Goal: Answer question/provide support: Share knowledge or assist other users

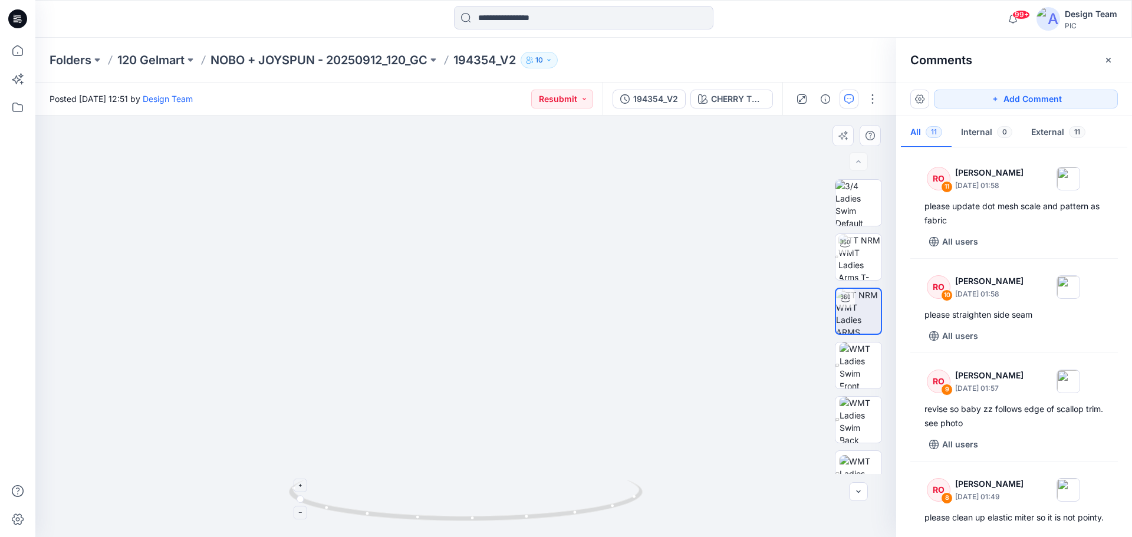
scroll to position [829, 0]
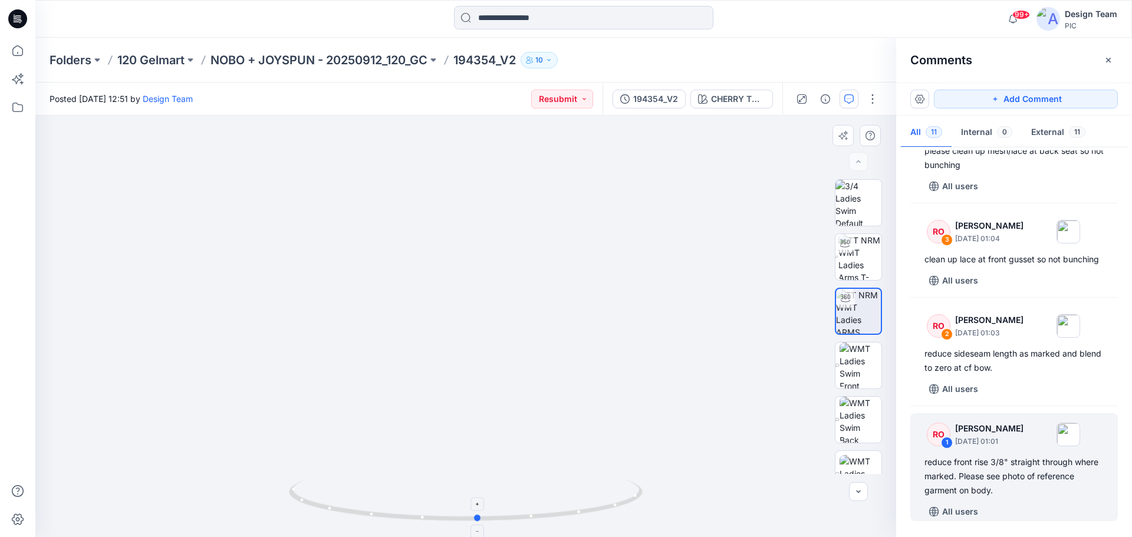
drag, startPoint x: 594, startPoint y: 513, endPoint x: 423, endPoint y: 506, distance: 170.5
click at [423, 506] on icon at bounding box center [467, 502] width 357 height 44
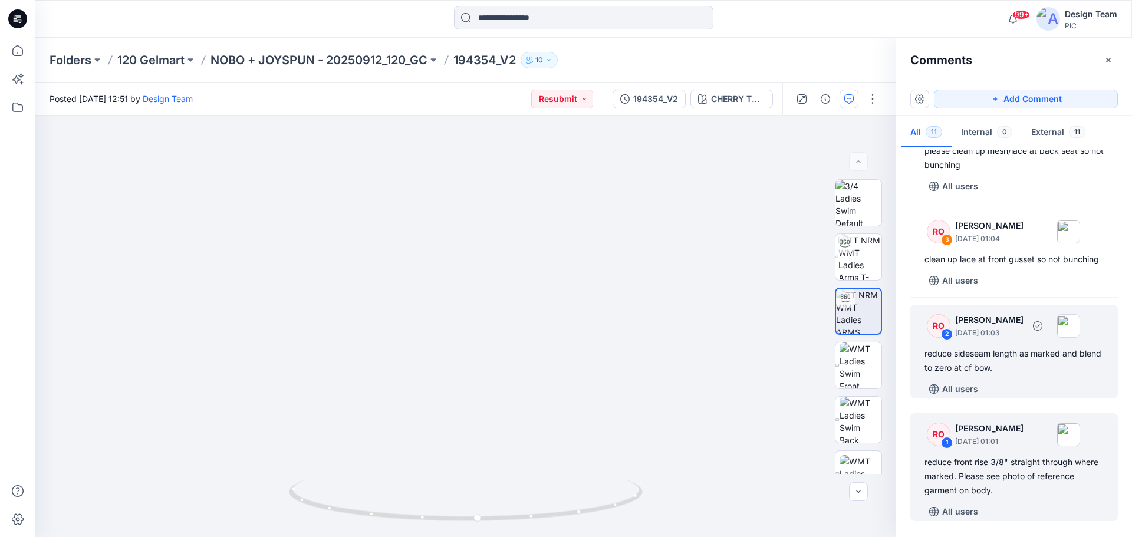
click at [1054, 370] on div "reduce sideseam length as marked and blend to zero at cf bow." at bounding box center [1013, 361] width 179 height 28
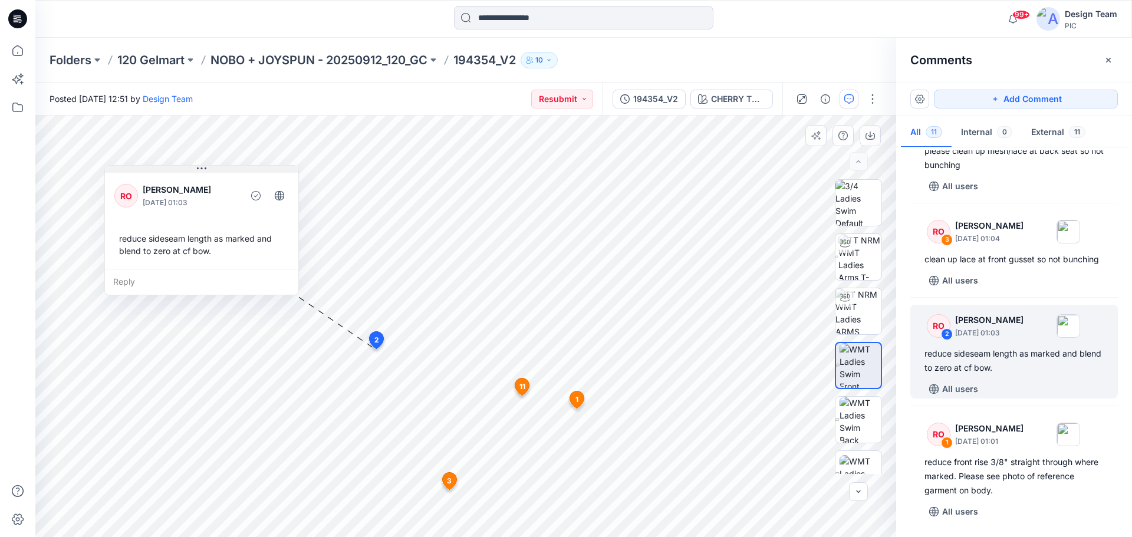
drag, startPoint x: 432, startPoint y: 358, endPoint x: 179, endPoint y: 169, distance: 316.6
click at [179, 169] on button at bounding box center [201, 169] width 193 height 7
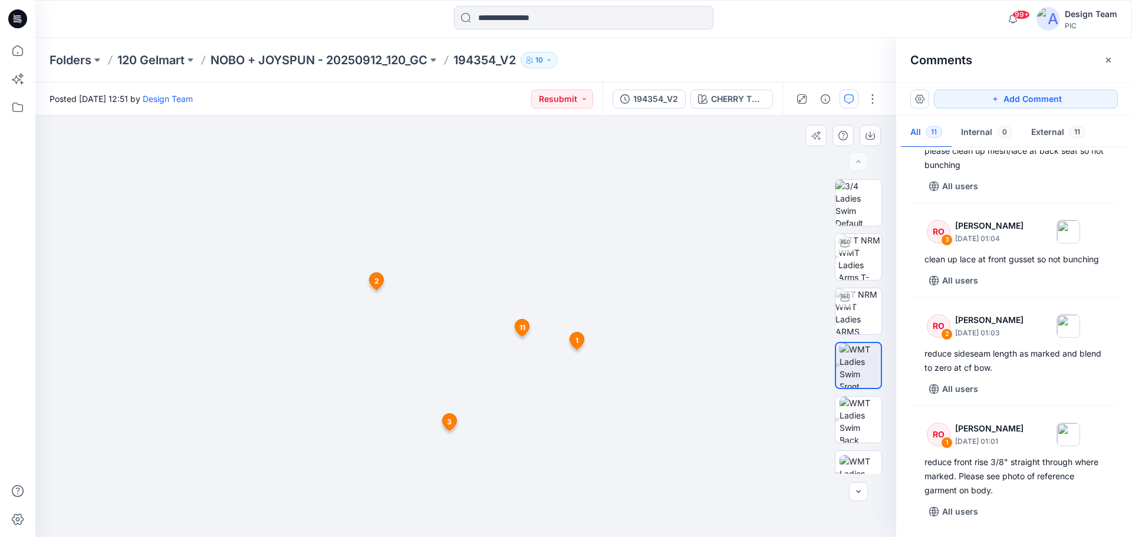
drag, startPoint x: 477, startPoint y: 512, endPoint x: 456, endPoint y: 316, distance: 197.5
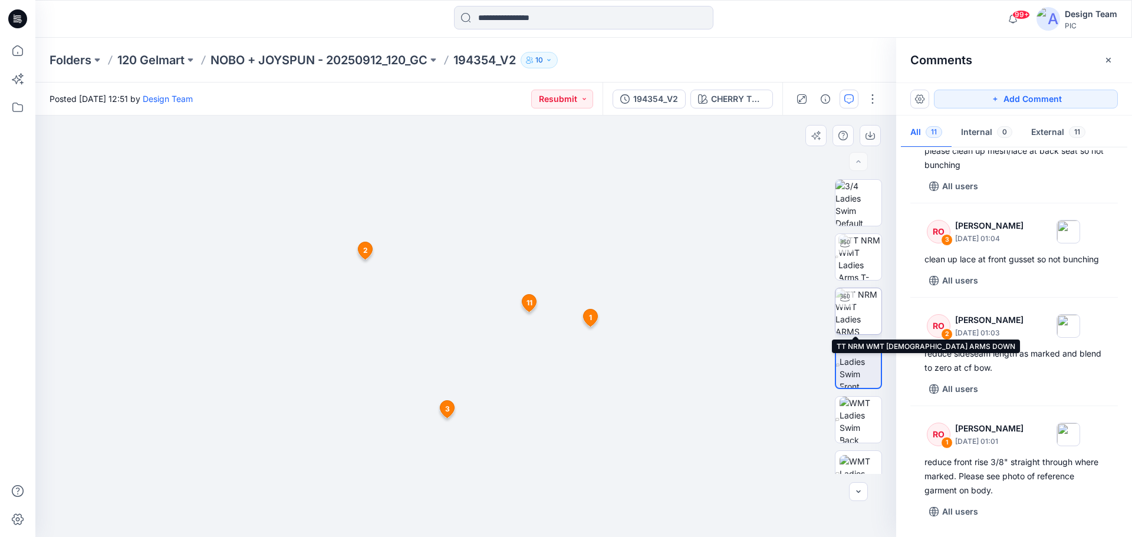
click at [855, 314] on img at bounding box center [858, 311] width 46 height 46
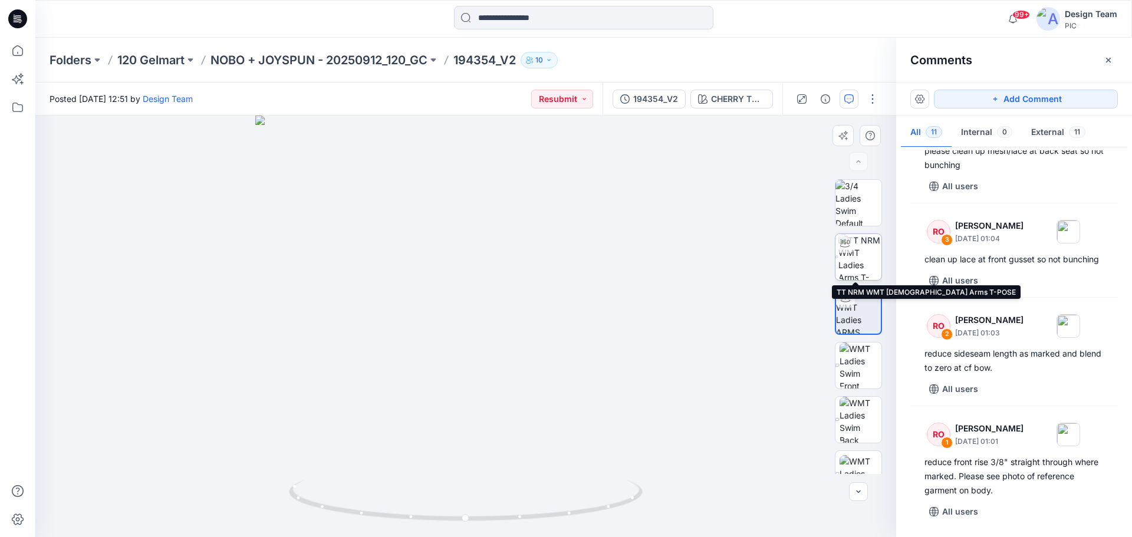
click at [864, 266] on img at bounding box center [859, 257] width 43 height 46
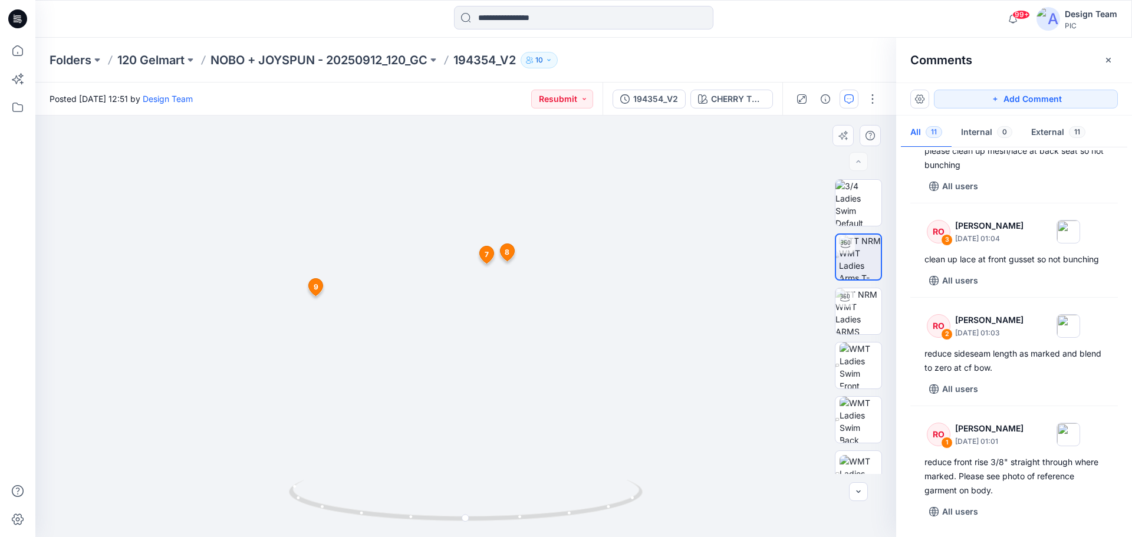
drag, startPoint x: 467, startPoint y: 447, endPoint x: 469, endPoint y: 344, distance: 103.7
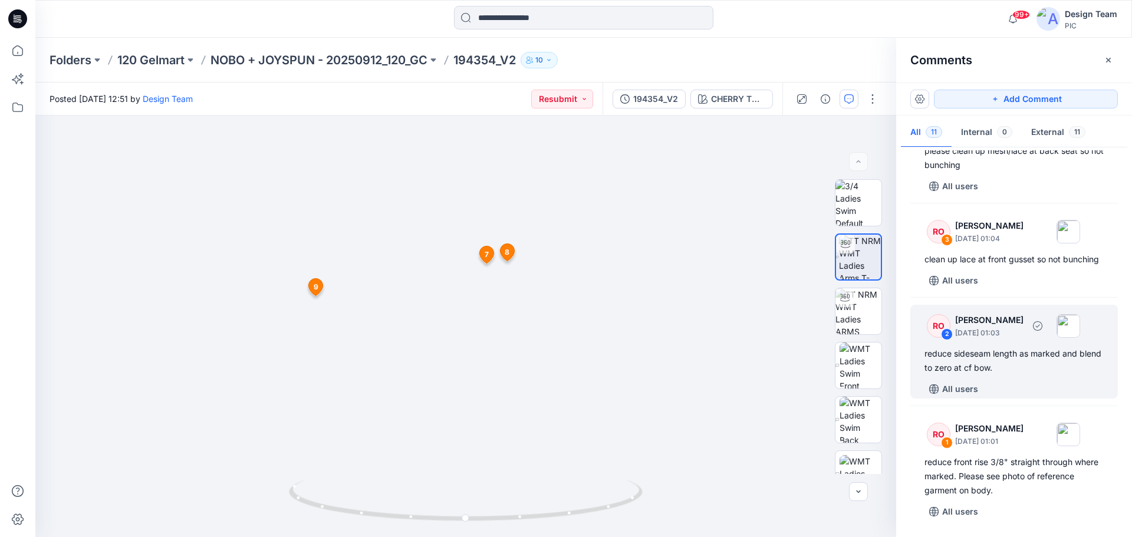
click at [1001, 360] on div "reduce sideseam length as marked and blend to zero at cf bow." at bounding box center [1013, 361] width 179 height 28
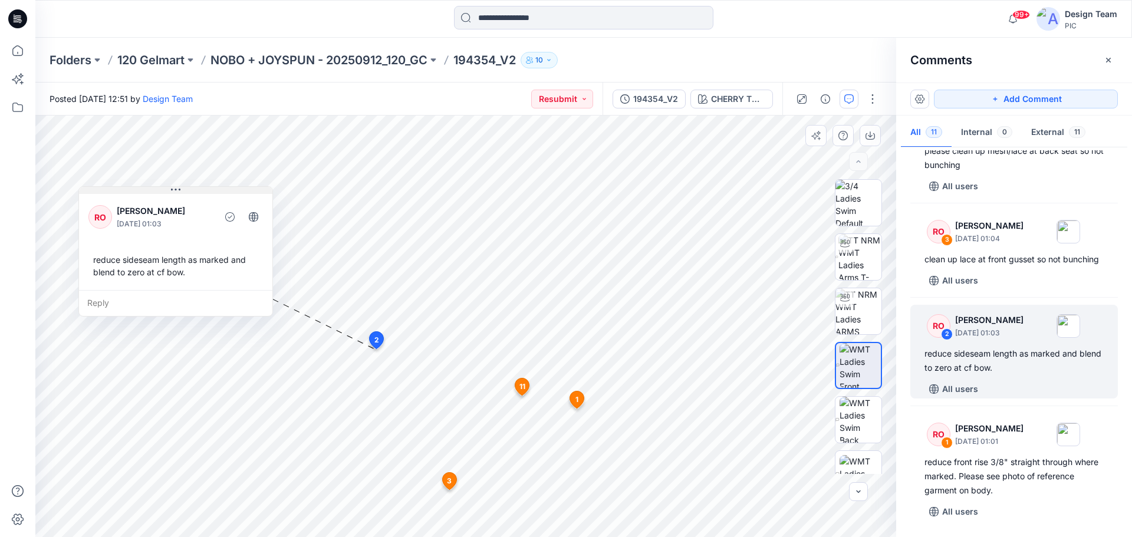
drag, startPoint x: 428, startPoint y: 227, endPoint x: 215, endPoint y: 189, distance: 216.9
click at [215, 189] on button at bounding box center [175, 190] width 193 height 7
click at [866, 263] on img at bounding box center [859, 257] width 43 height 46
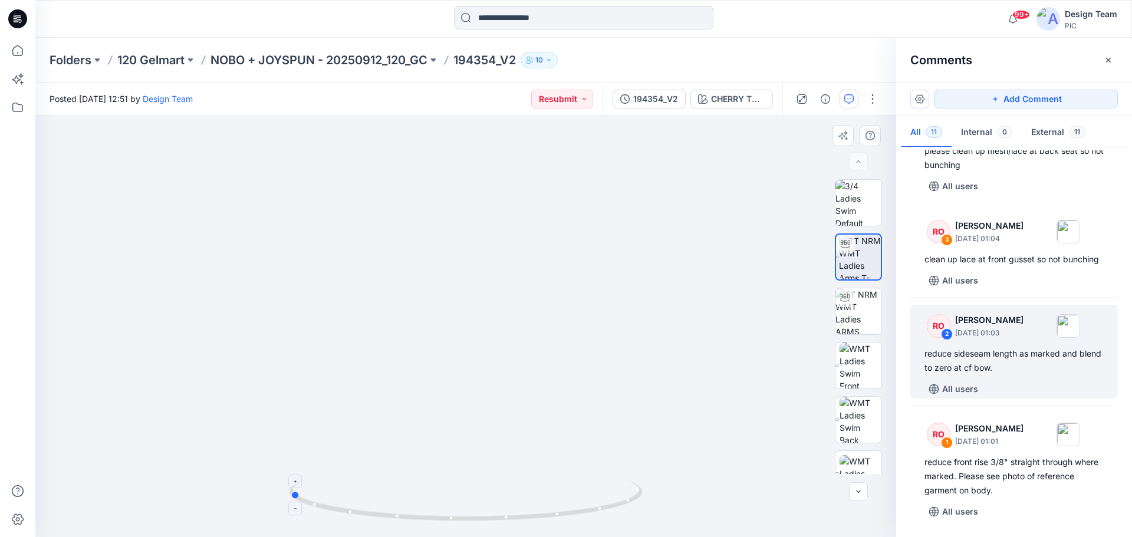
drag, startPoint x: 631, startPoint y: 507, endPoint x: 454, endPoint y: 522, distance: 176.8
click at [454, 522] on icon at bounding box center [467, 502] width 357 height 44
click at [845, 102] on icon "button" at bounding box center [848, 98] width 9 height 9
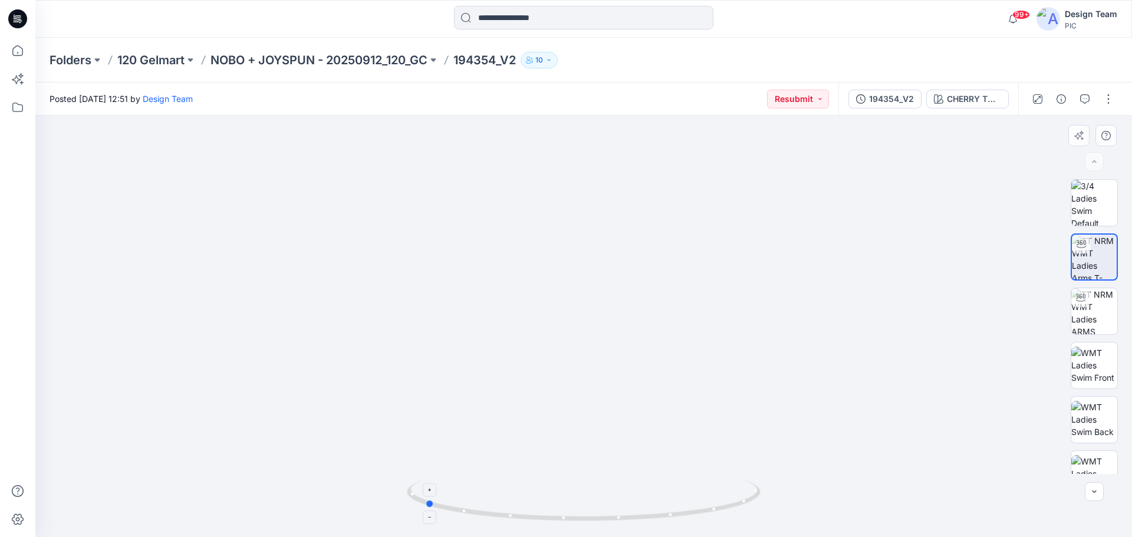
drag, startPoint x: 621, startPoint y: 524, endPoint x: 638, endPoint y: 507, distance: 23.3
click at [638, 507] on div at bounding box center [584, 507] width 354 height 59
drag, startPoint x: 728, startPoint y: 507, endPoint x: 485, endPoint y: 240, distance: 361.3
click at [576, 515] on icon at bounding box center [585, 502] width 357 height 44
click at [1081, 101] on icon "button" at bounding box center [1084, 98] width 9 height 9
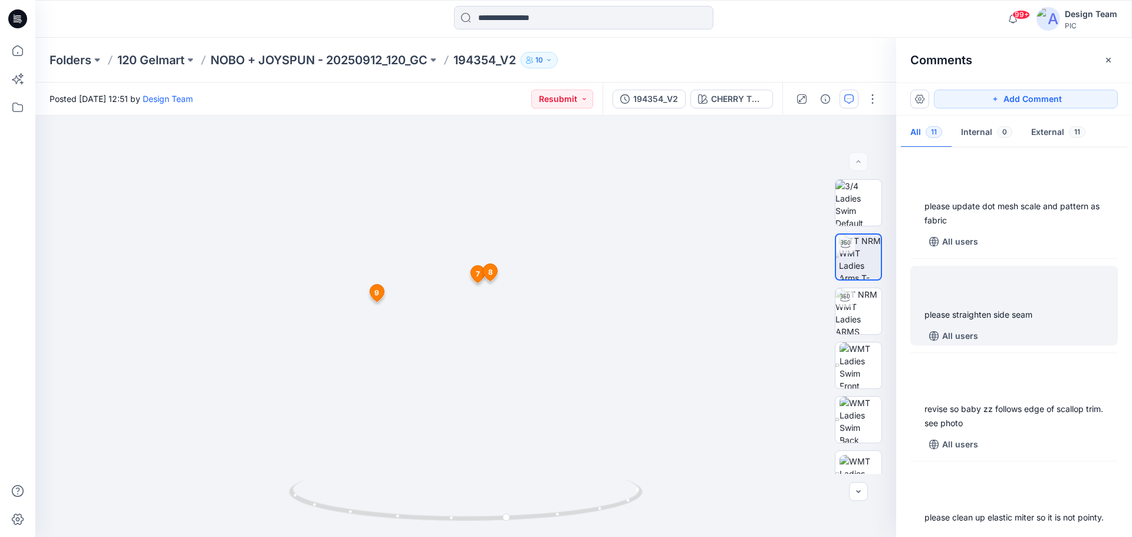
click at [1004, 312] on div "please straighten side seam" at bounding box center [1013, 315] width 179 height 14
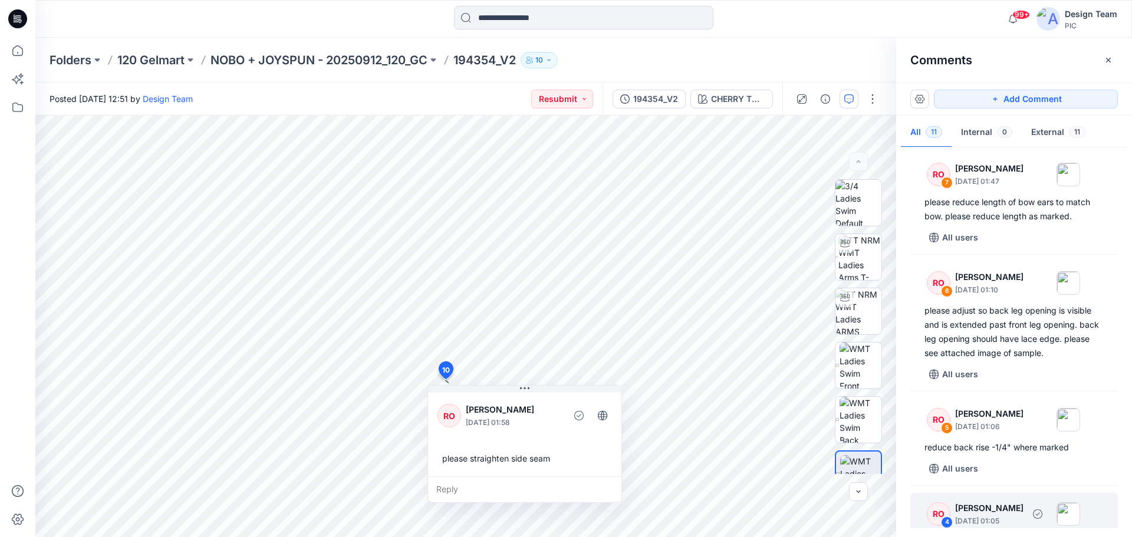
scroll to position [472, 0]
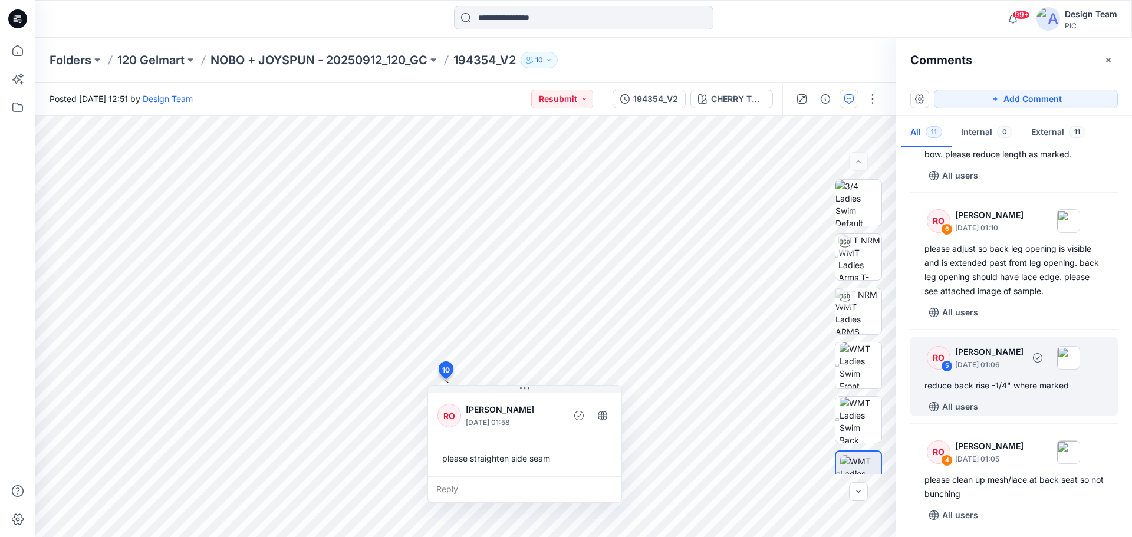
click at [1005, 393] on div "reduce back rise -1/4" where marked" at bounding box center [1013, 385] width 179 height 14
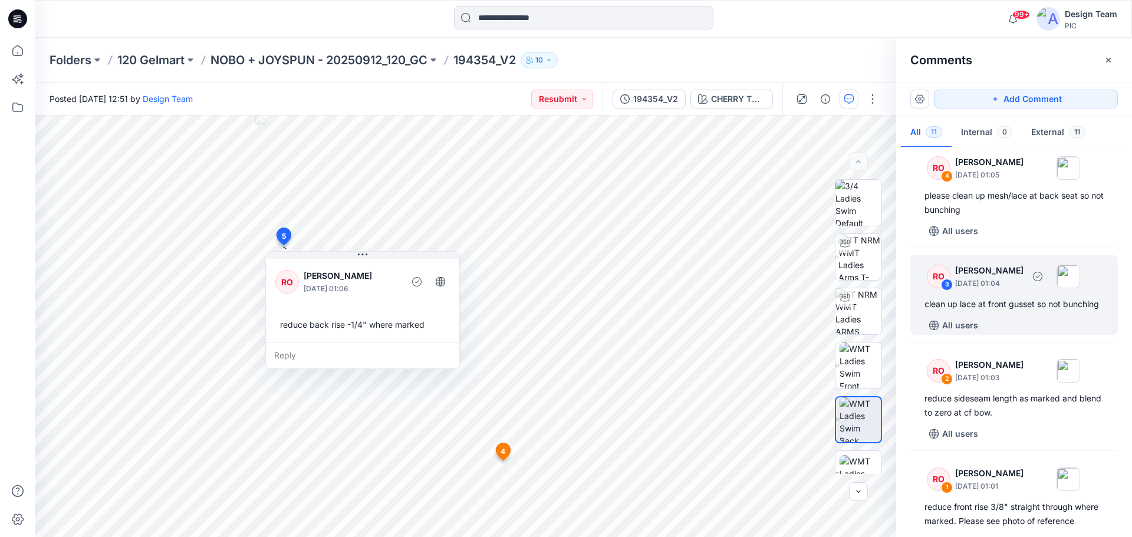
scroll to position [766, 0]
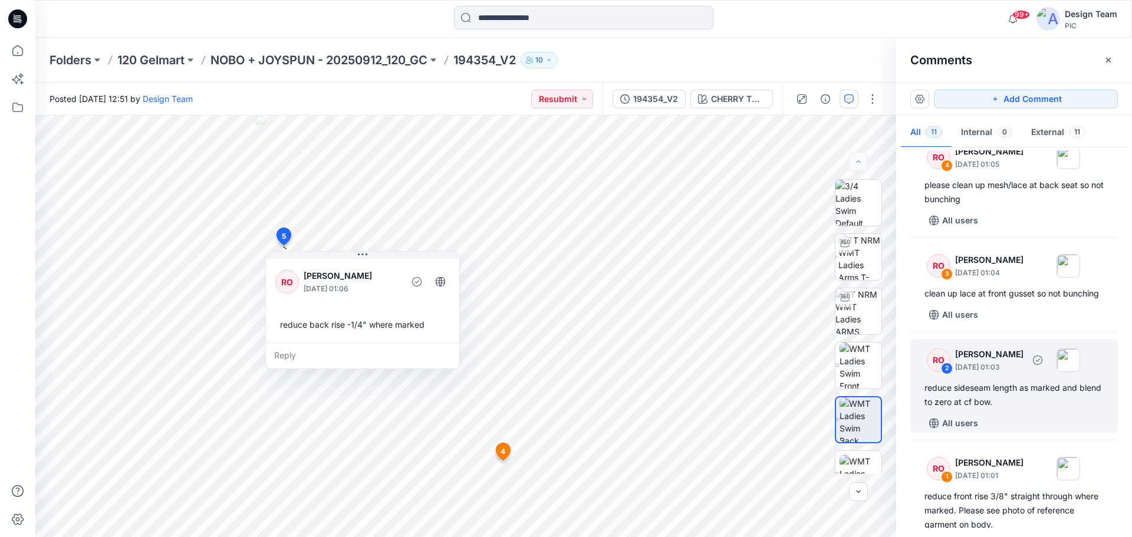
click at [1038, 433] on div "RO 2 Raquel Ortiz October 01, 2025 01:03 reduce sideseam length as marked and b…" at bounding box center [1013, 386] width 207 height 94
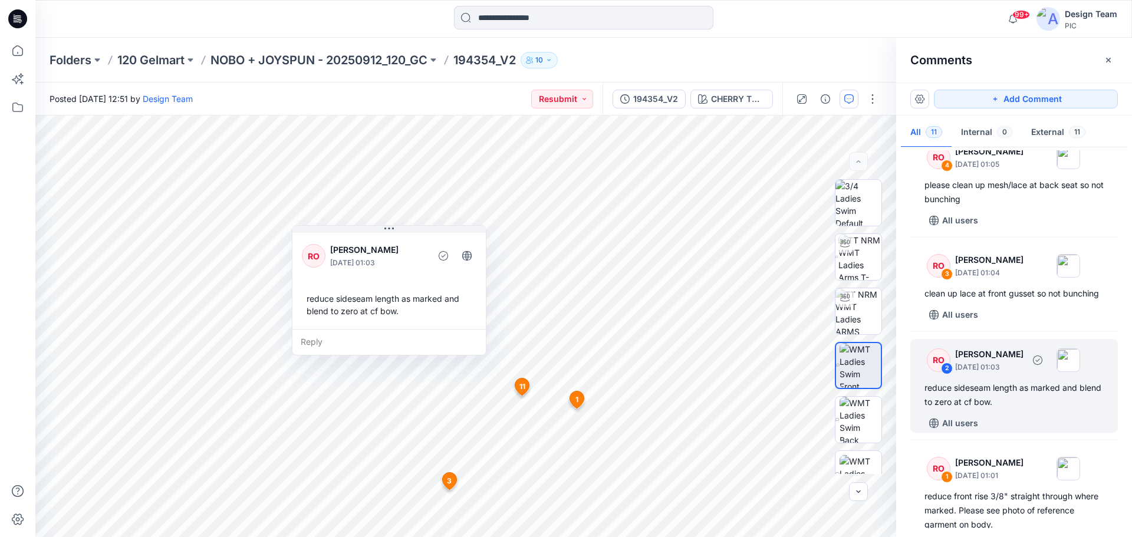
scroll to position [829, 0]
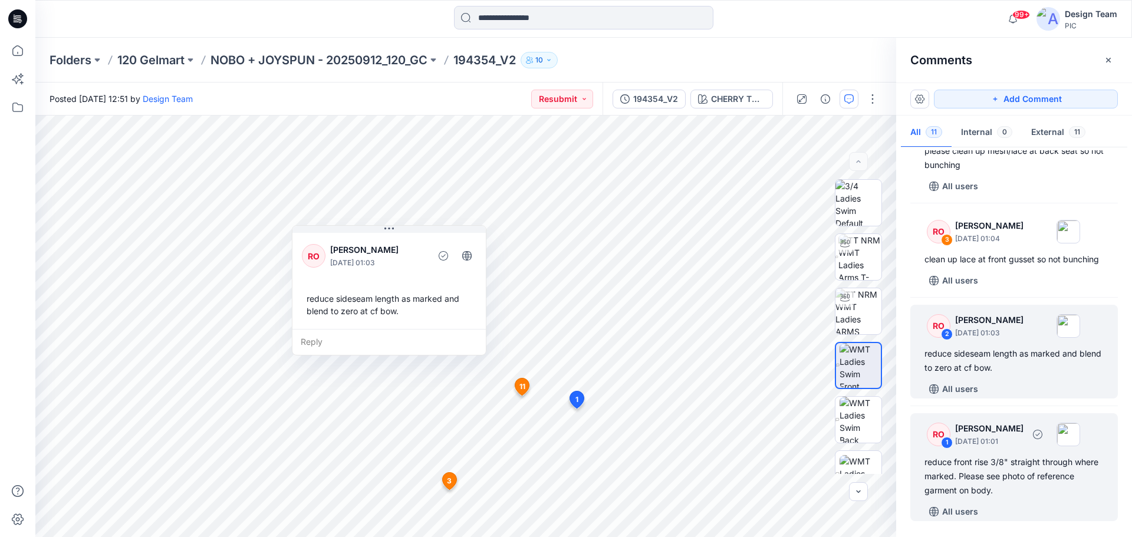
click at [1017, 482] on div "reduce front rise 3/8" straight through where marked. Please see photo of refer…" at bounding box center [1013, 476] width 179 height 42
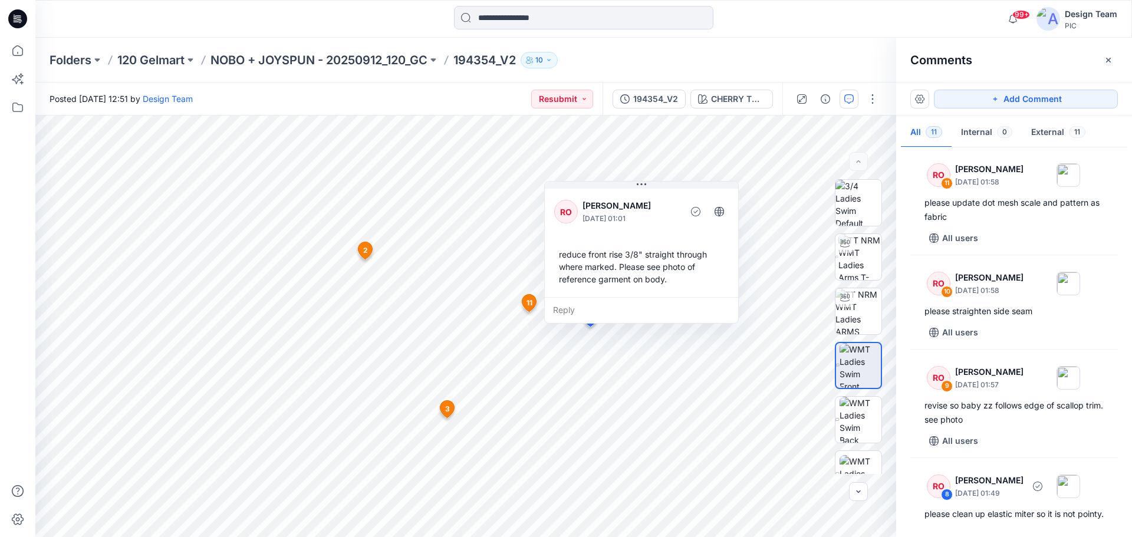
scroll to position [0, 0]
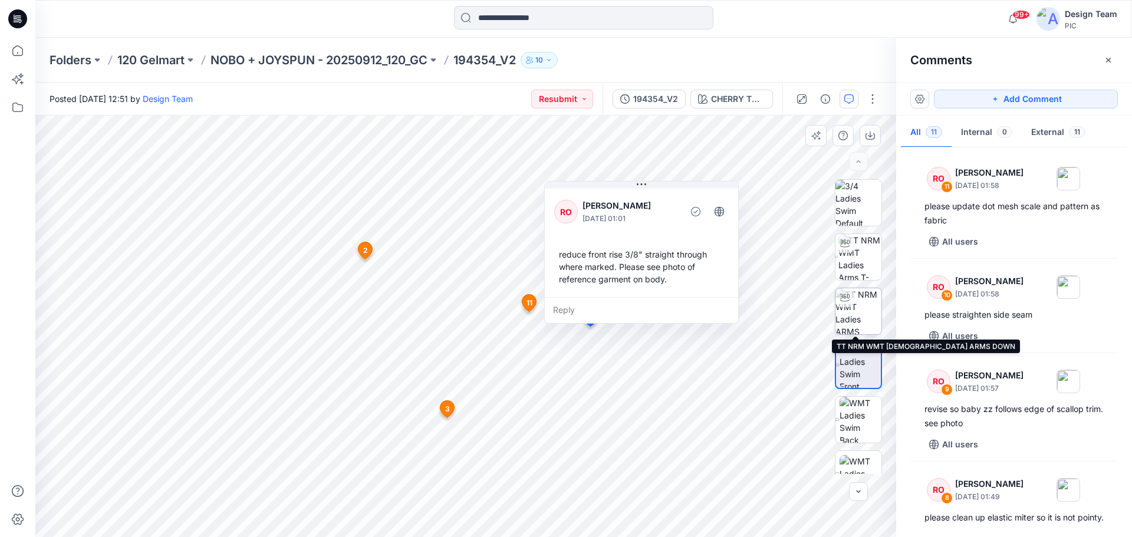
click at [860, 314] on img at bounding box center [858, 311] width 46 height 46
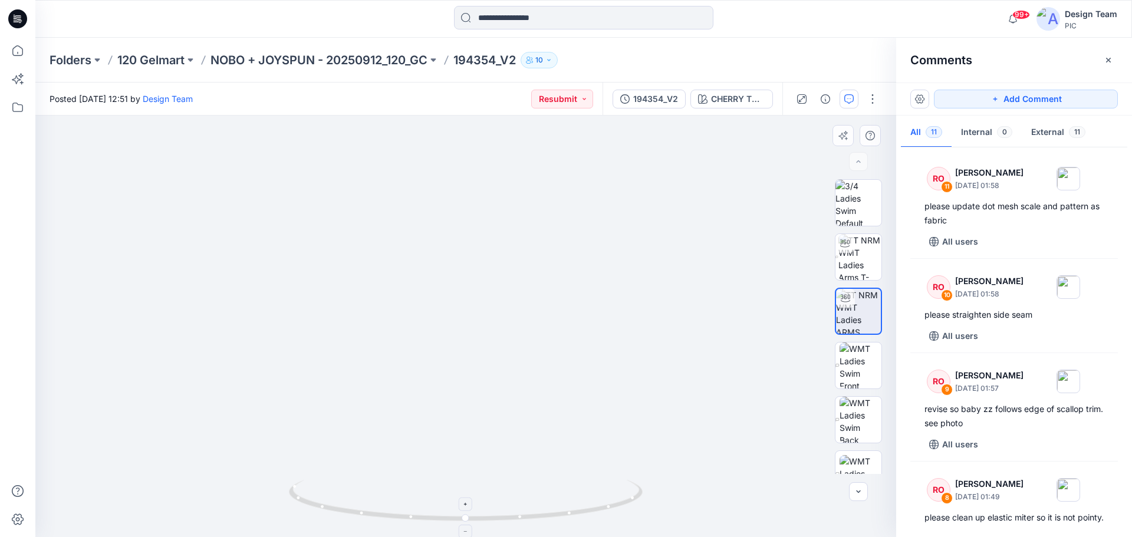
drag, startPoint x: 348, startPoint y: 270, endPoint x: 470, endPoint y: 522, distance: 280.2
click at [476, 519] on icon at bounding box center [467, 502] width 357 height 44
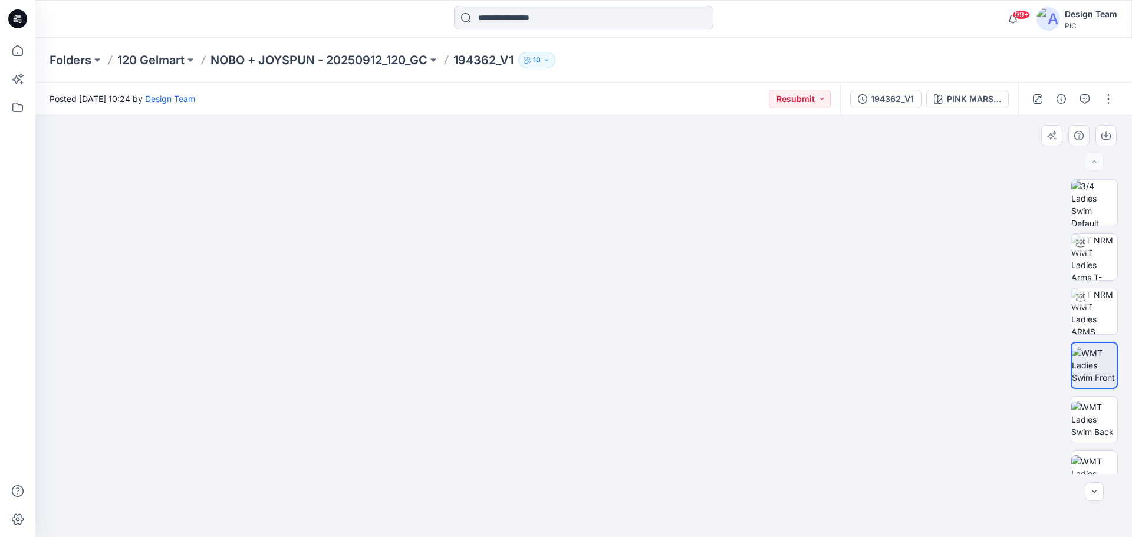
drag, startPoint x: 615, startPoint y: 487, endPoint x: 618, endPoint y: 453, distance: 34.3
drag, startPoint x: 615, startPoint y: 456, endPoint x: 609, endPoint y: 398, distance: 58.1
click at [609, 398] on img at bounding box center [583, 154] width 766 height 766
click at [1099, 315] on img at bounding box center [1094, 311] width 46 height 46
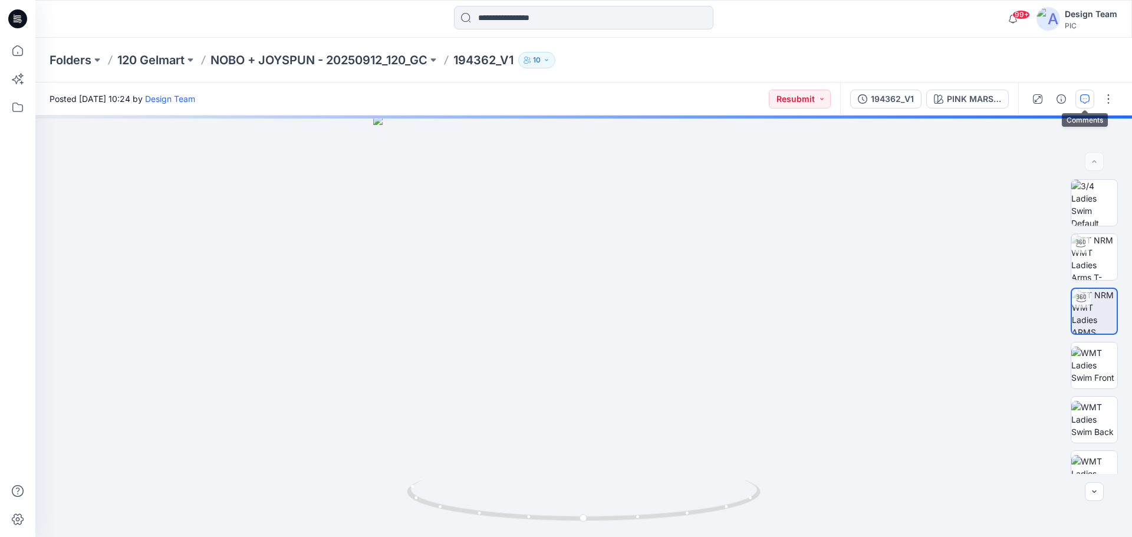
click at [1086, 93] on button "button" at bounding box center [1084, 99] width 19 height 19
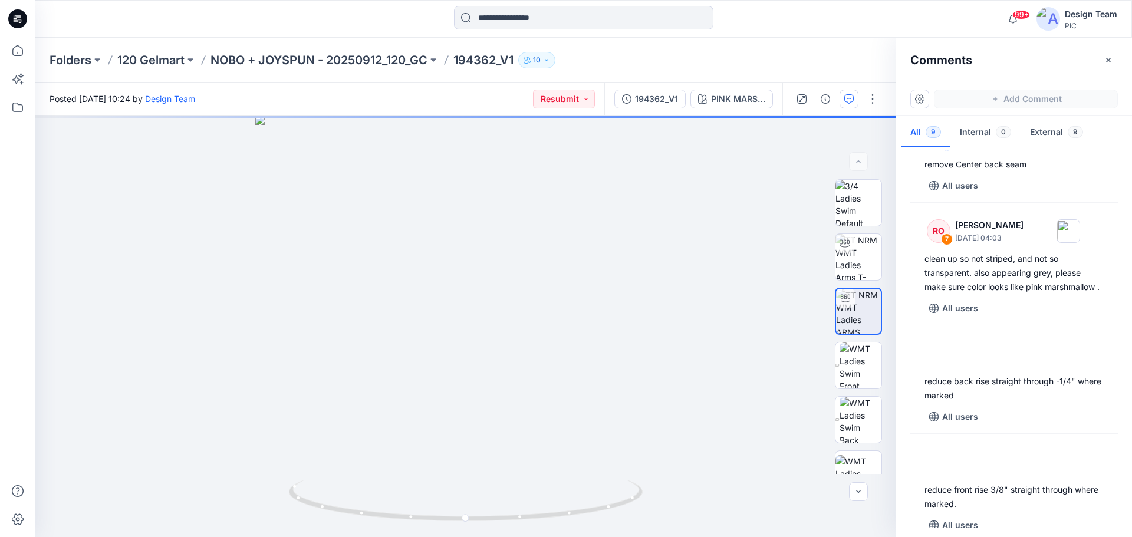
scroll to position [177, 0]
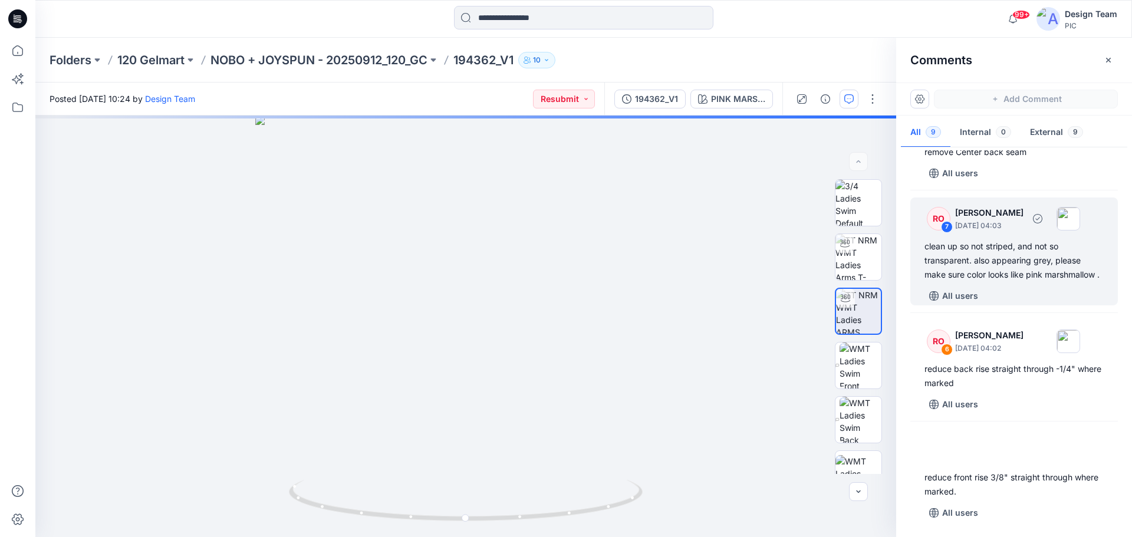
click at [1003, 270] on div "clean up so not striped, and not so transparent. also appearing grey, please ma…" at bounding box center [1013, 260] width 179 height 42
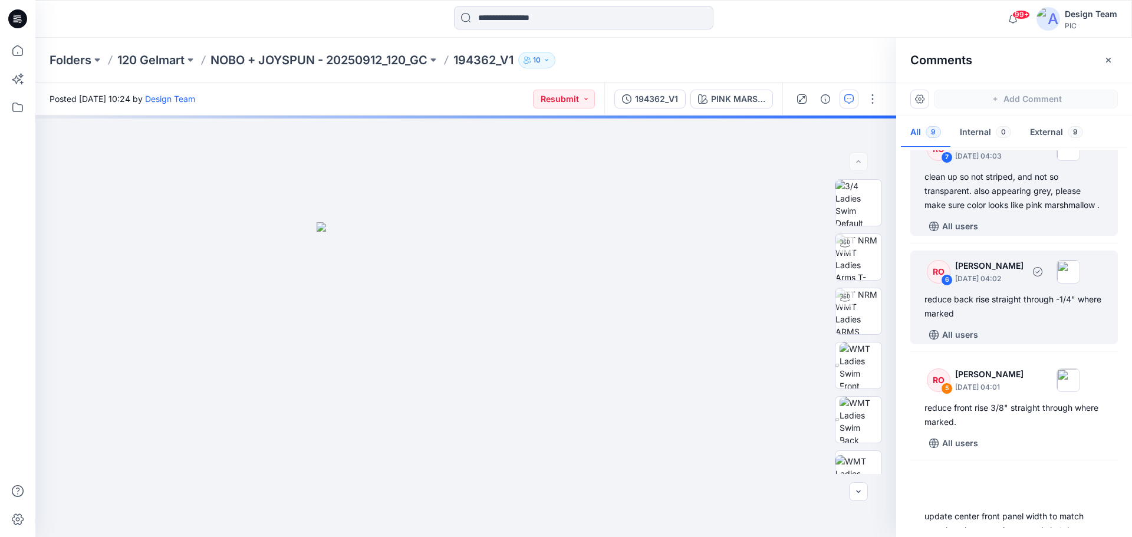
scroll to position [295, 0]
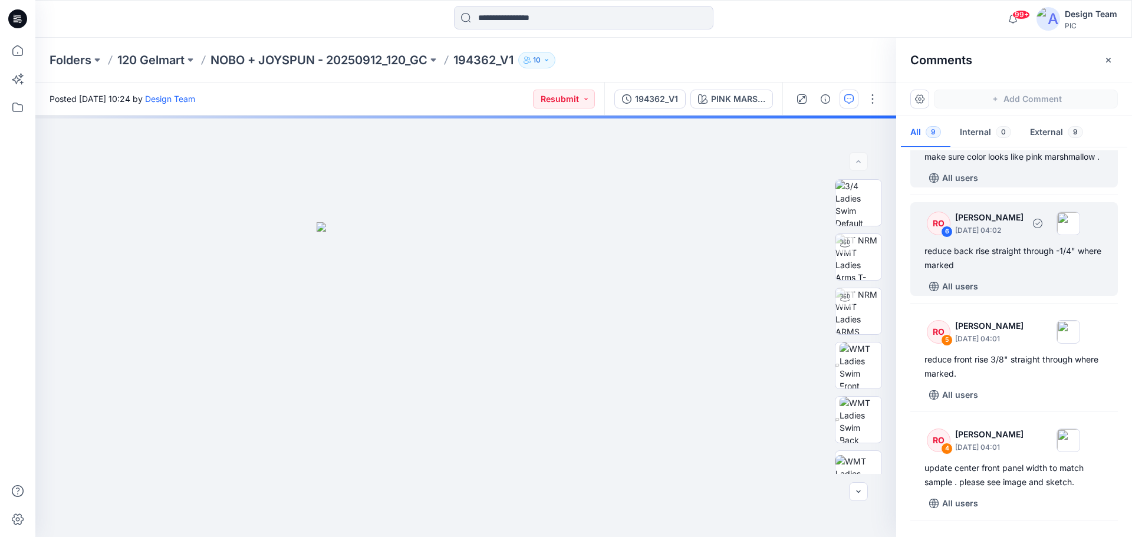
click at [1020, 272] on div "reduce back rise straight through -1/4" where marked" at bounding box center [1013, 258] width 179 height 28
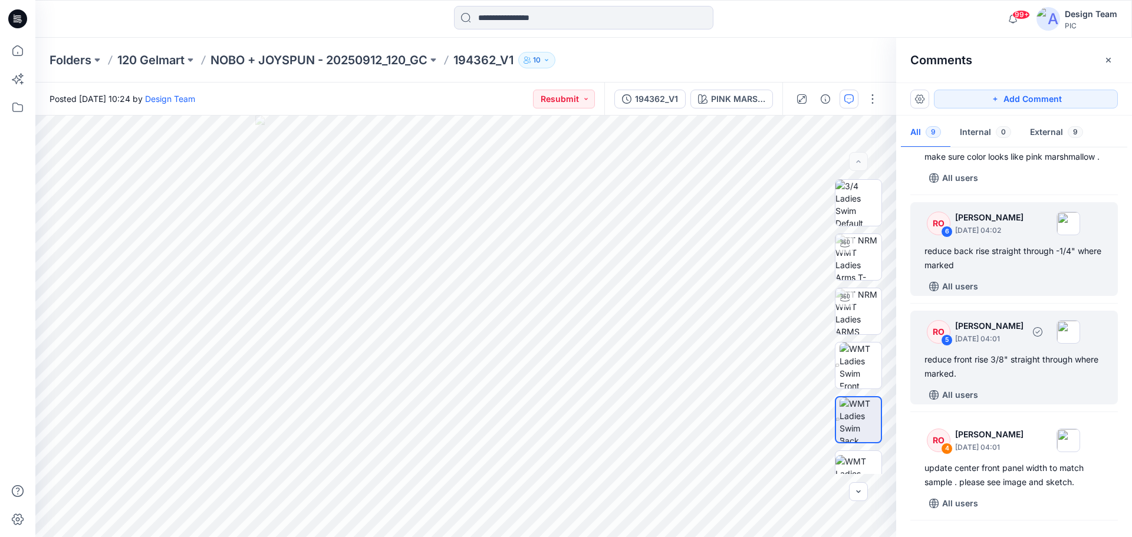
click at [980, 373] on div "reduce front rise 3/8" straight through where marked." at bounding box center [1013, 366] width 179 height 28
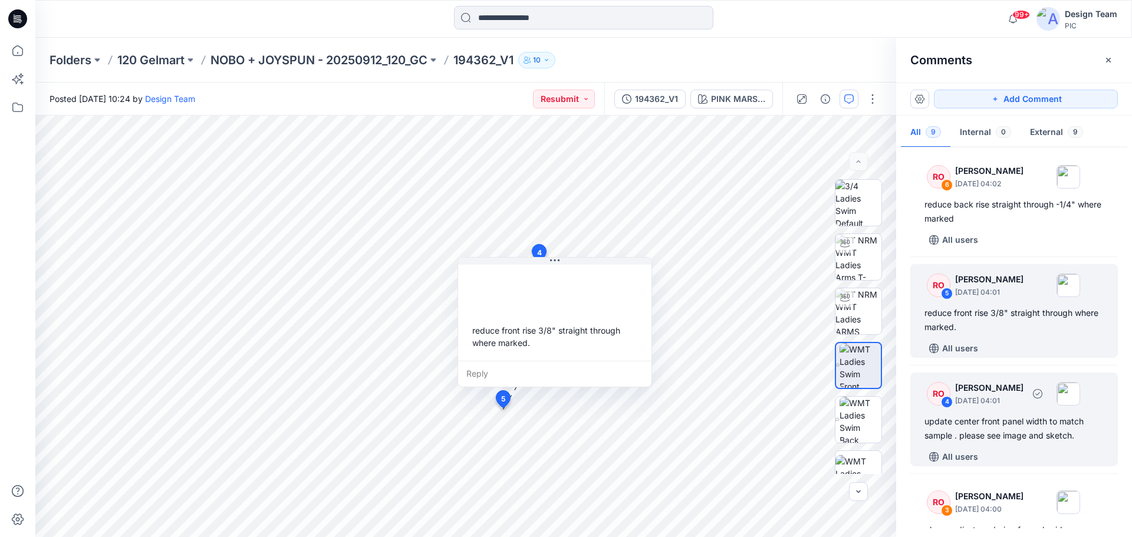
scroll to position [413, 0]
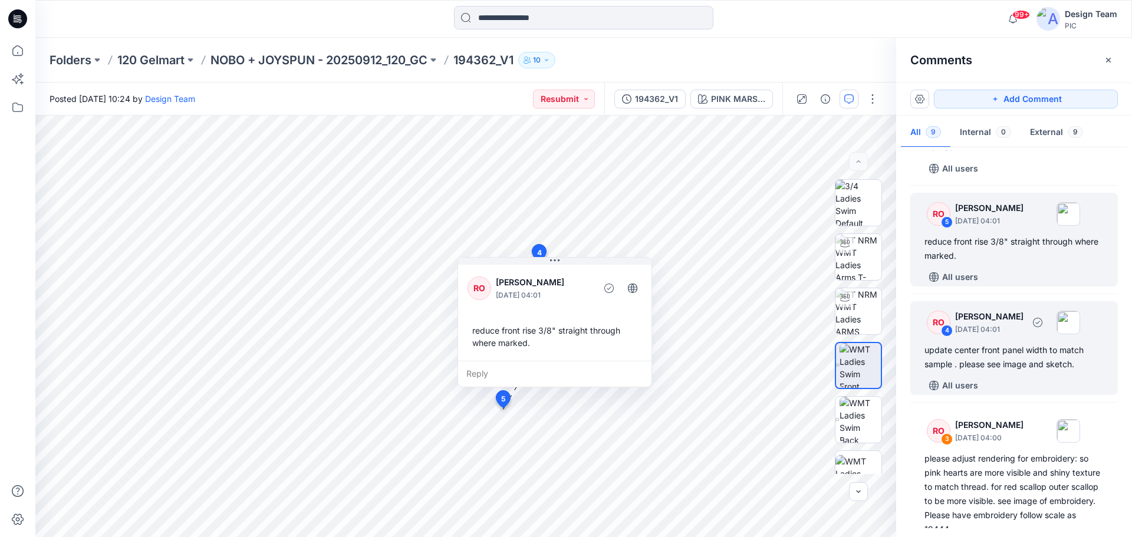
click at [989, 395] on div "All users" at bounding box center [1020, 385] width 193 height 19
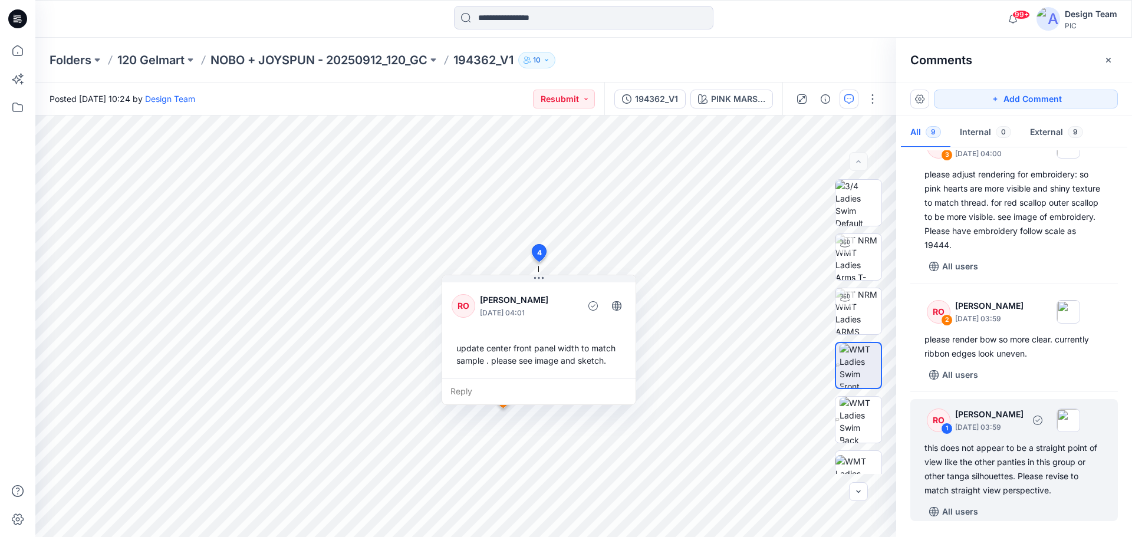
scroll to position [711, 0]
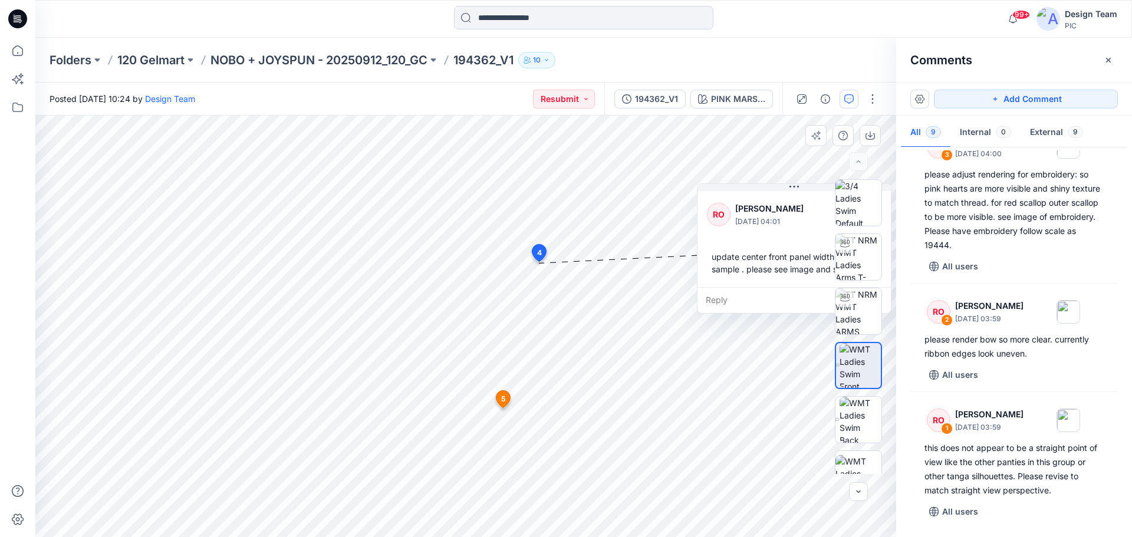
drag, startPoint x: 565, startPoint y: 281, endPoint x: 820, endPoint y: 188, distance: 272.0
click at [820, 188] on div "BW PINK MARSHMELLOW Loading... Material Properties Loading... 10 4 RO [PERSON_N…" at bounding box center [465, 326] width 860 height 421
click at [862, 305] on img at bounding box center [858, 311] width 46 height 46
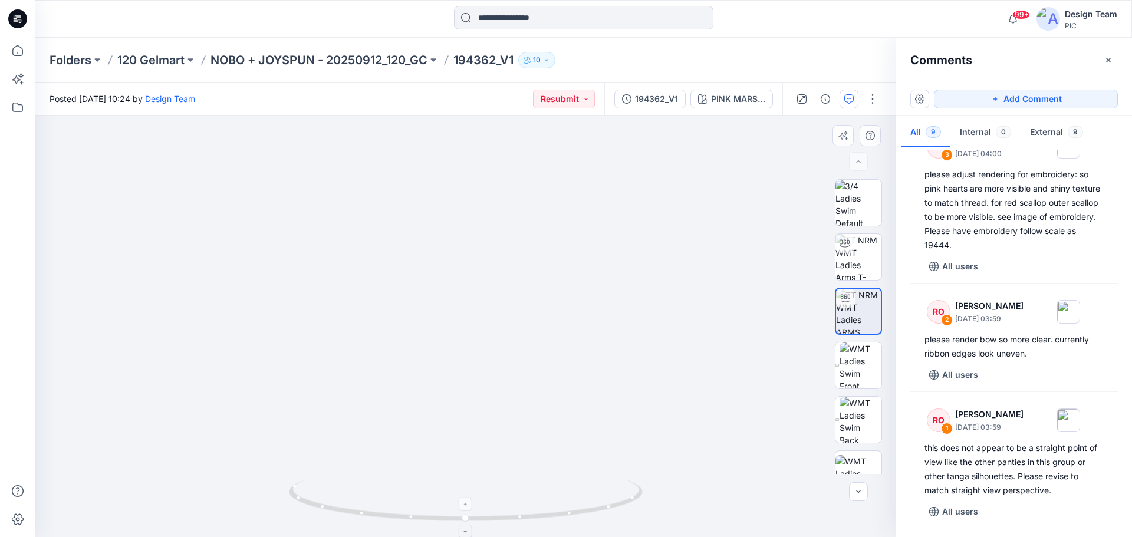
drag, startPoint x: 439, startPoint y: 213, endPoint x: 375, endPoint y: 501, distance: 294.6
drag, startPoint x: 186, startPoint y: 411, endPoint x: 408, endPoint y: 347, distance: 231.3
drag, startPoint x: 522, startPoint y: 328, endPoint x: 420, endPoint y: 311, distance: 104.0
drag, startPoint x: 632, startPoint y: 503, endPoint x: 662, endPoint y: 506, distance: 30.8
click at [662, 506] on div at bounding box center [465, 326] width 860 height 421
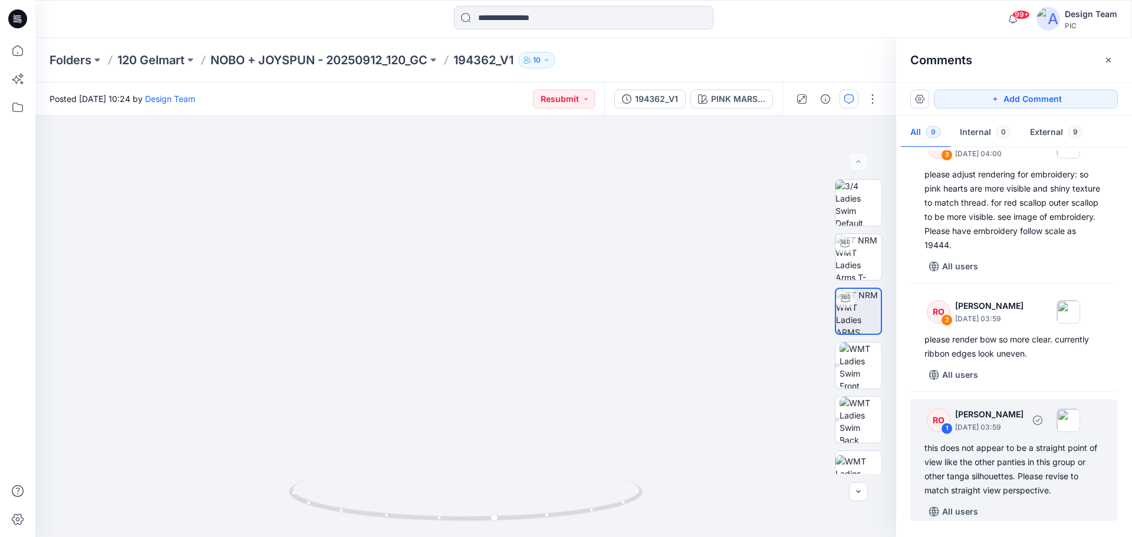
click at [995, 467] on div "this does not appear to be a straight point of view like the other panties in t…" at bounding box center [1013, 469] width 179 height 57
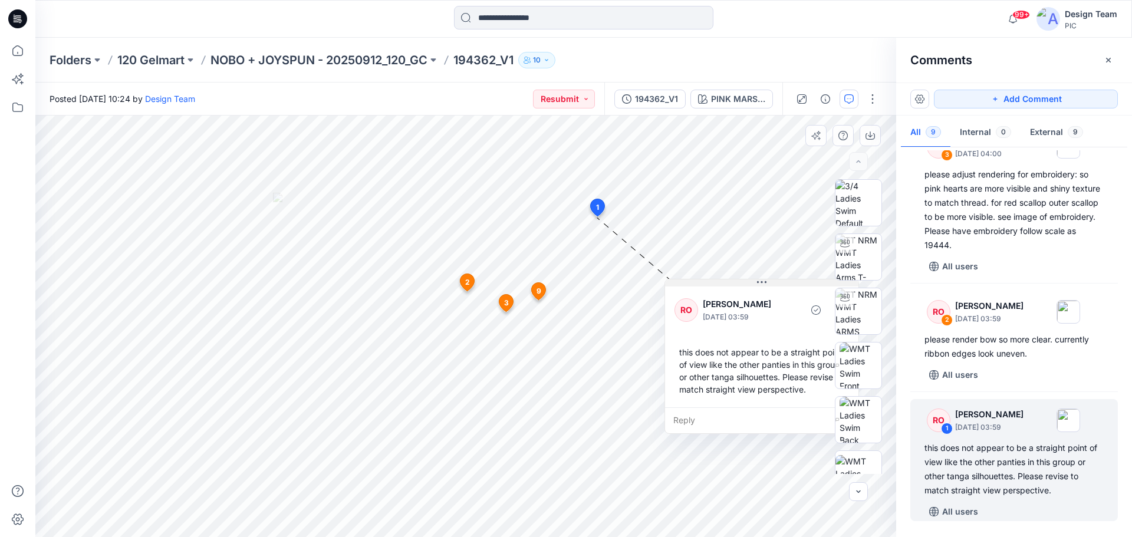
drag, startPoint x: 536, startPoint y: 247, endPoint x: 778, endPoint y: 281, distance: 244.6
click at [778, 281] on button at bounding box center [761, 282] width 193 height 7
click at [868, 263] on img at bounding box center [858, 257] width 46 height 46
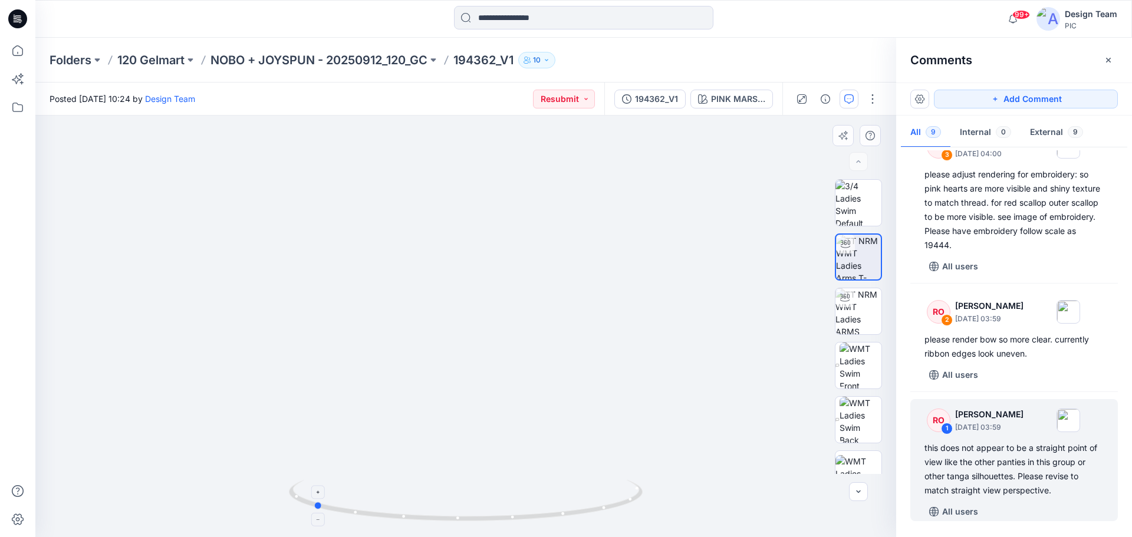
drag, startPoint x: 612, startPoint y: 507, endPoint x: 472, endPoint y: 505, distance: 140.9
click at [472, 505] on icon at bounding box center [467, 502] width 357 height 44
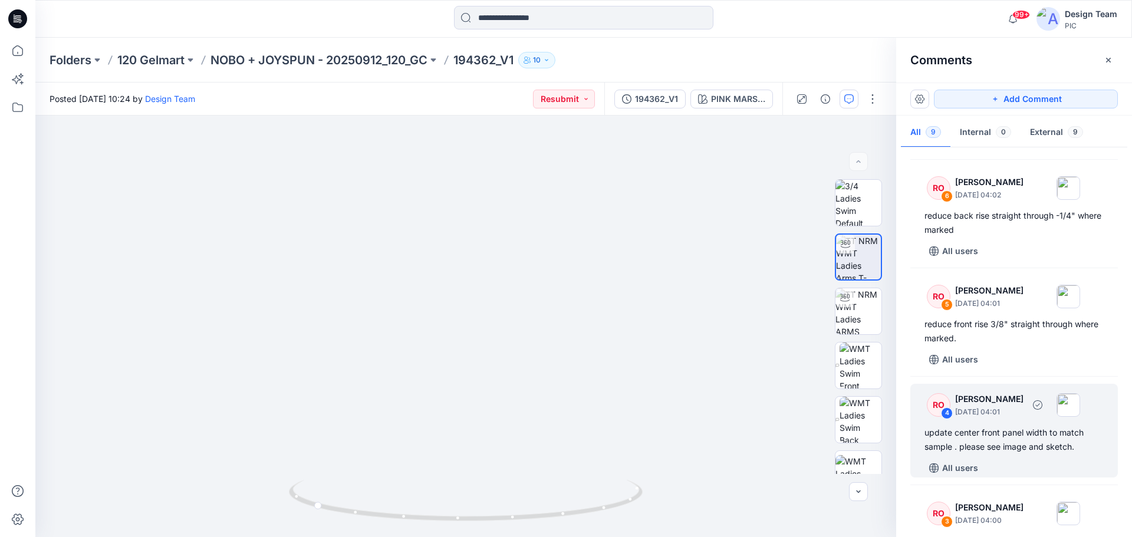
scroll to position [239, 0]
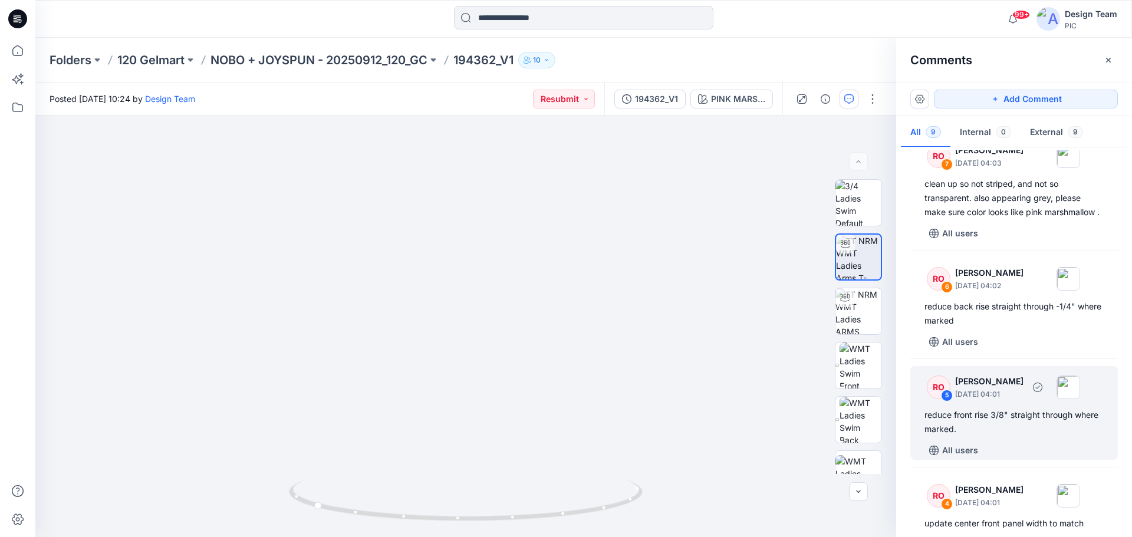
click at [1021, 436] on div "reduce front rise 3/8" straight through where marked." at bounding box center [1013, 422] width 179 height 28
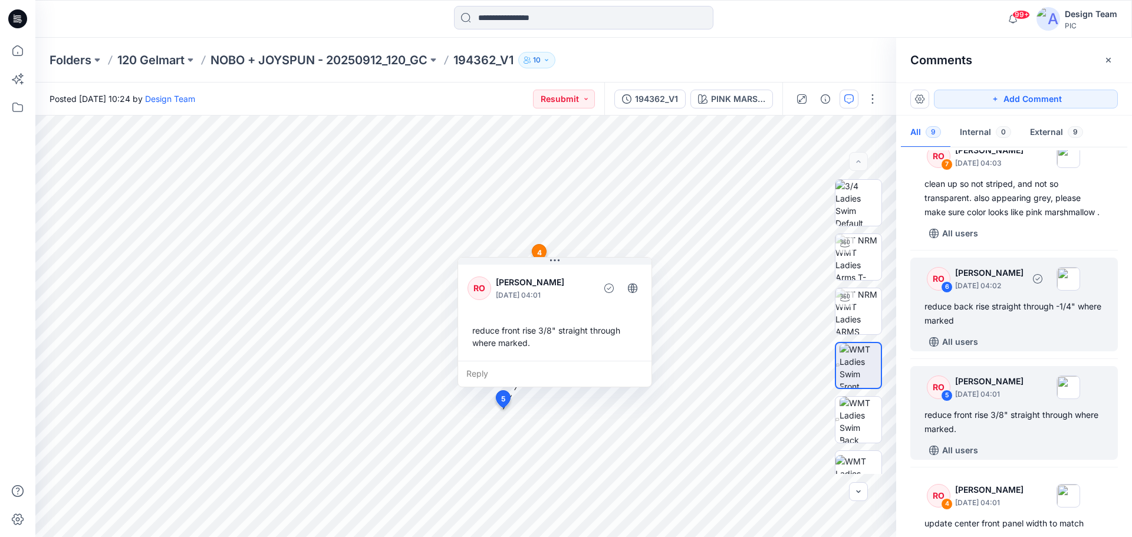
click at [1015, 328] on div "reduce back rise straight through -1/4" where marked" at bounding box center [1013, 313] width 179 height 28
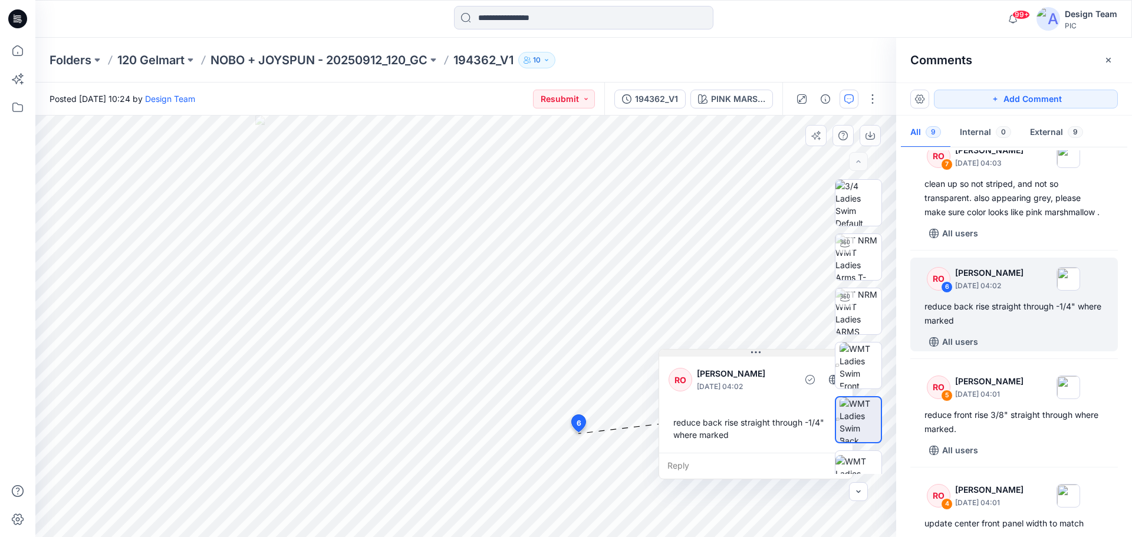
drag, startPoint x: 598, startPoint y: 252, endPoint x: 782, endPoint y: 353, distance: 209.5
click at [782, 353] on button at bounding box center [755, 353] width 193 height 7
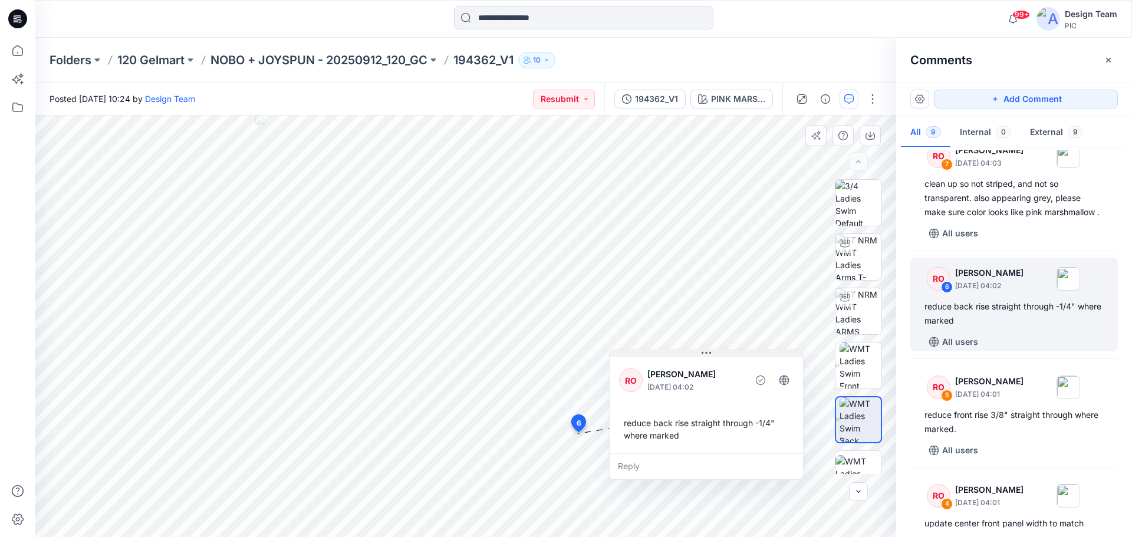
drag, startPoint x: 733, startPoint y: 353, endPoint x: 686, endPoint y: 358, distance: 47.4
click at [686, 357] on button at bounding box center [705, 353] width 193 height 7
